Goal: Obtain resource: Obtain resource

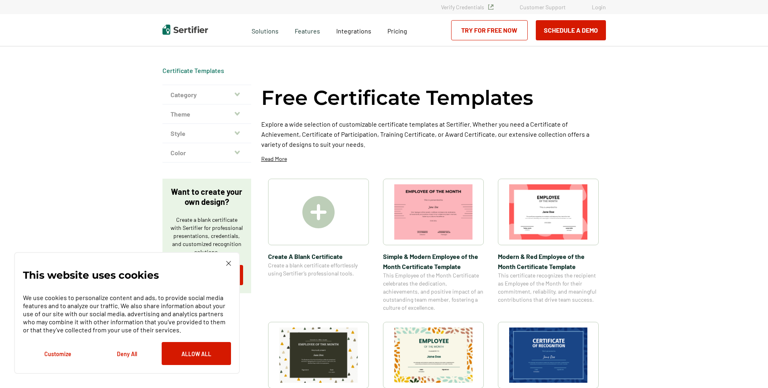
click at [555, 221] on img at bounding box center [548, 211] width 78 height 55
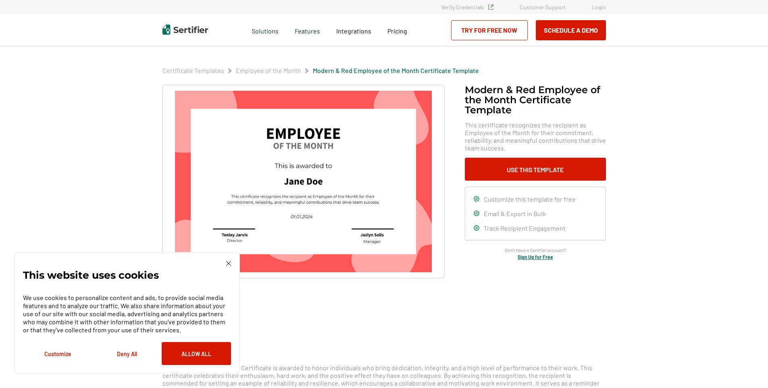
click at [229, 262] on img at bounding box center [228, 263] width 5 height 5
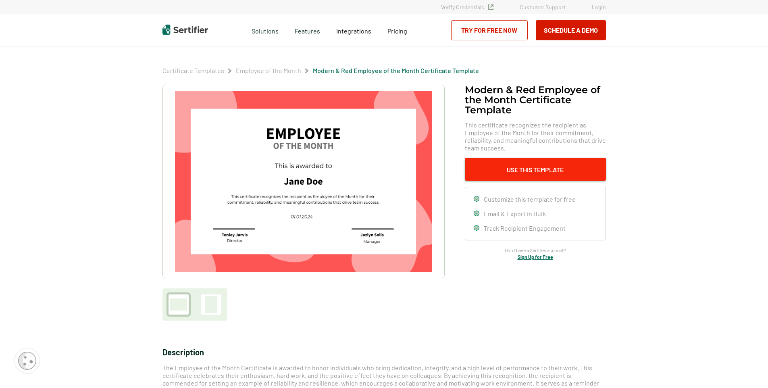
click at [533, 169] on button "Use This Template" at bounding box center [535, 169] width 141 height 23
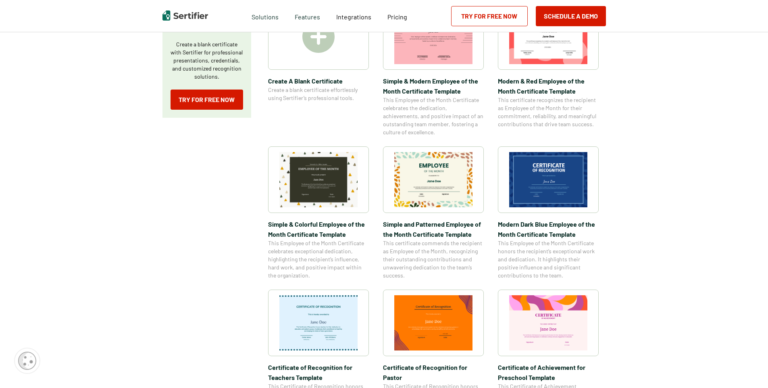
scroll to position [161, 0]
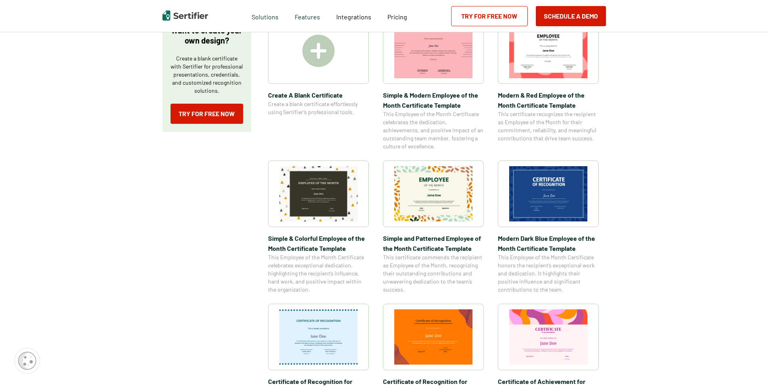
click at [445, 197] on img at bounding box center [434, 193] width 78 height 55
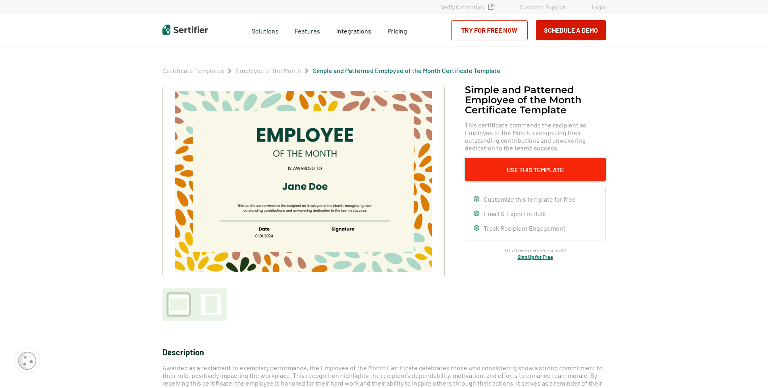
click at [548, 167] on button "Use This Template" at bounding box center [535, 169] width 141 height 23
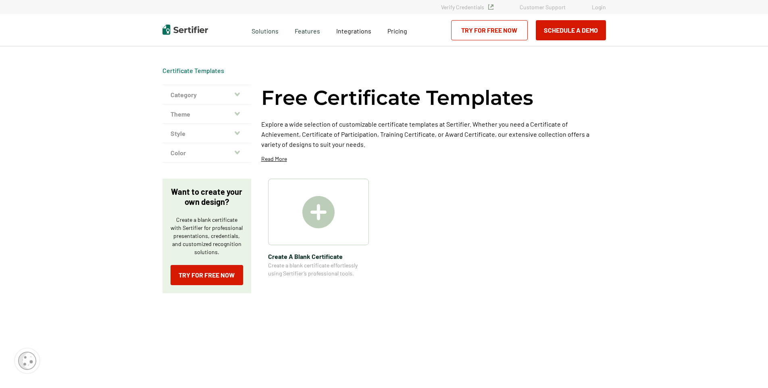
scroll to position [161, 0]
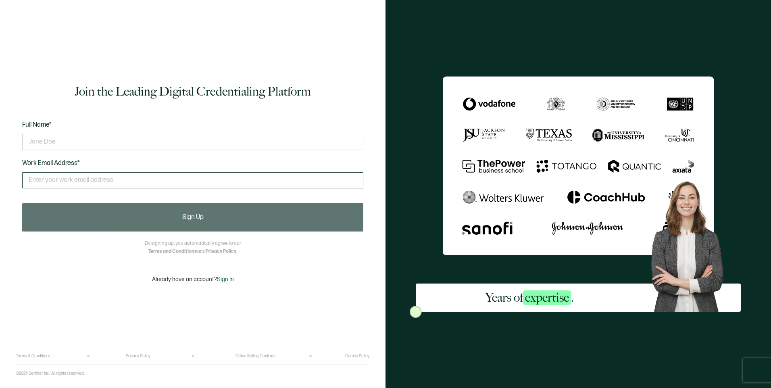
click at [90, 180] on input "text" at bounding box center [192, 180] width 341 height 16
type input "[PERSON_NAME][EMAIL_ADDRESS][PERSON_NAME][DOMAIN_NAME]"
click at [71, 138] on input "text" at bounding box center [192, 142] width 341 height 16
type input "[PERSON_NAME]"
